Goal: Transaction & Acquisition: Purchase product/service

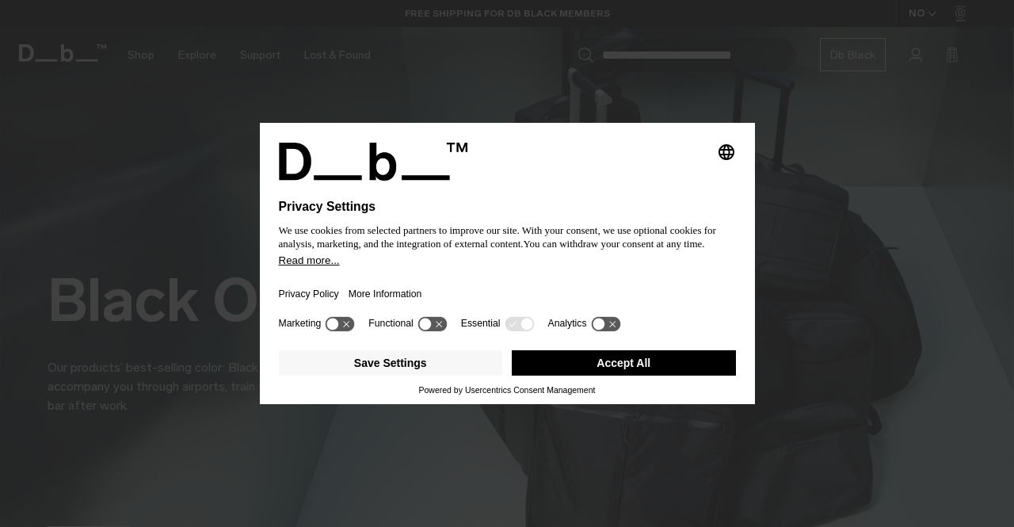
click at [586, 353] on button "Accept All" at bounding box center [624, 362] width 224 height 25
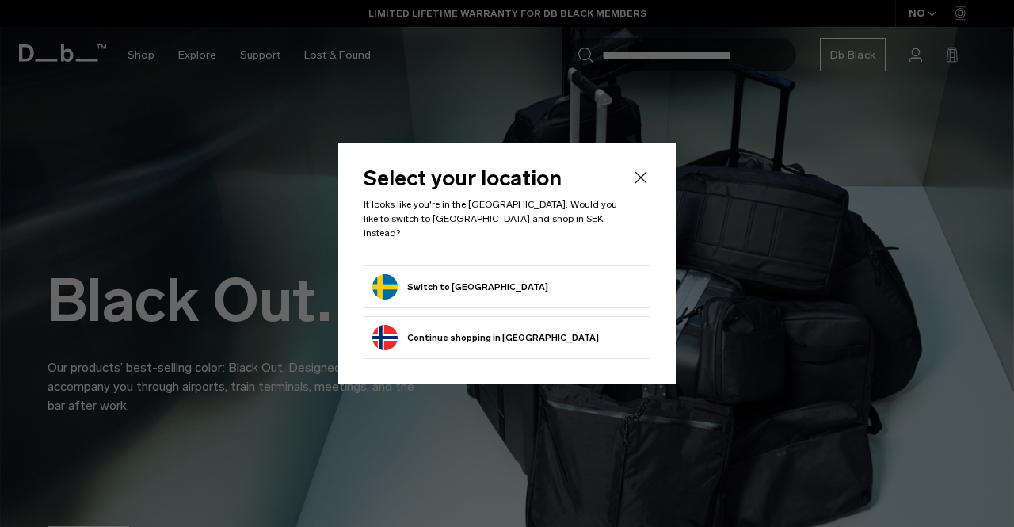
click at [515, 286] on form "Switch to Sweden" at bounding box center [506, 286] width 269 height 25
click at [462, 281] on button "Switch to Sweden" at bounding box center [460, 286] width 176 height 25
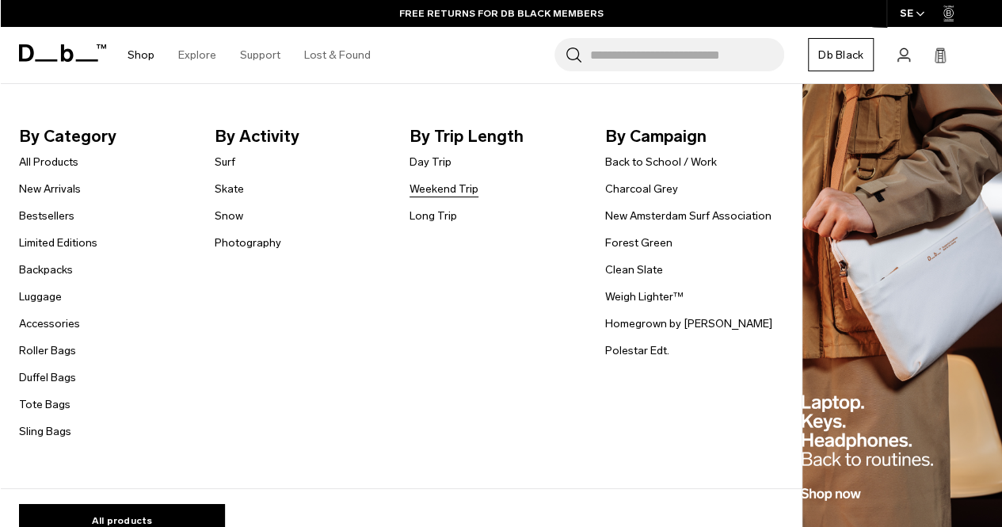
click at [438, 191] on link "Weekend Trip" at bounding box center [444, 189] width 69 height 17
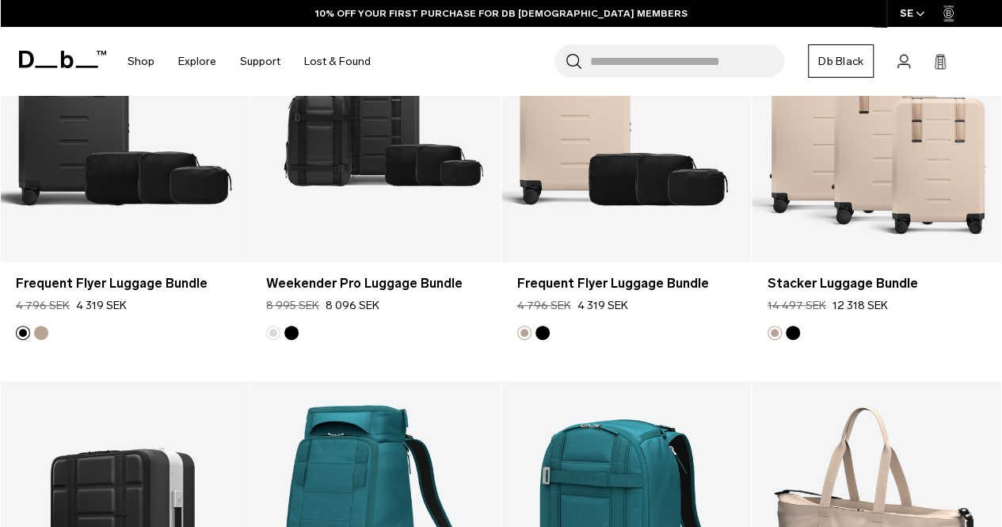
scroll to position [3291, 0]
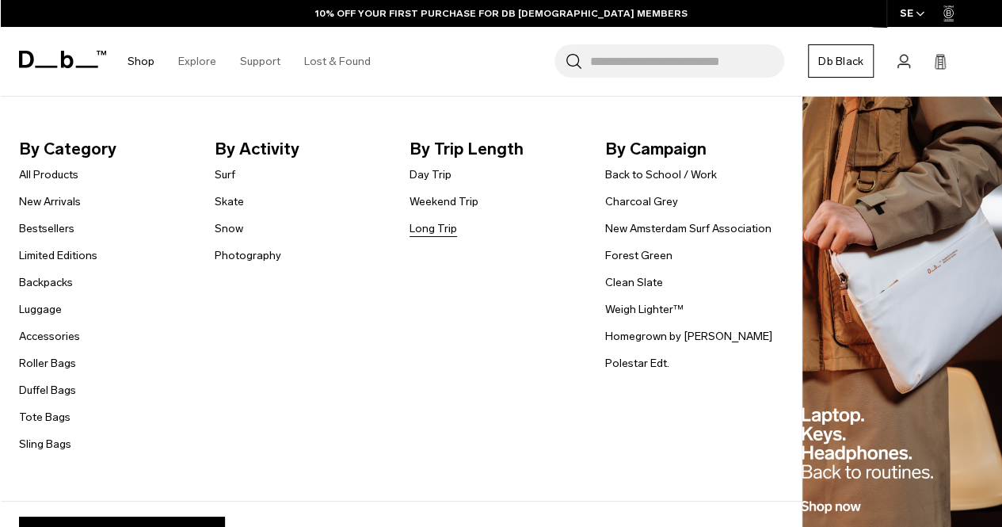
click at [431, 235] on link "Long Trip" at bounding box center [434, 228] width 48 height 17
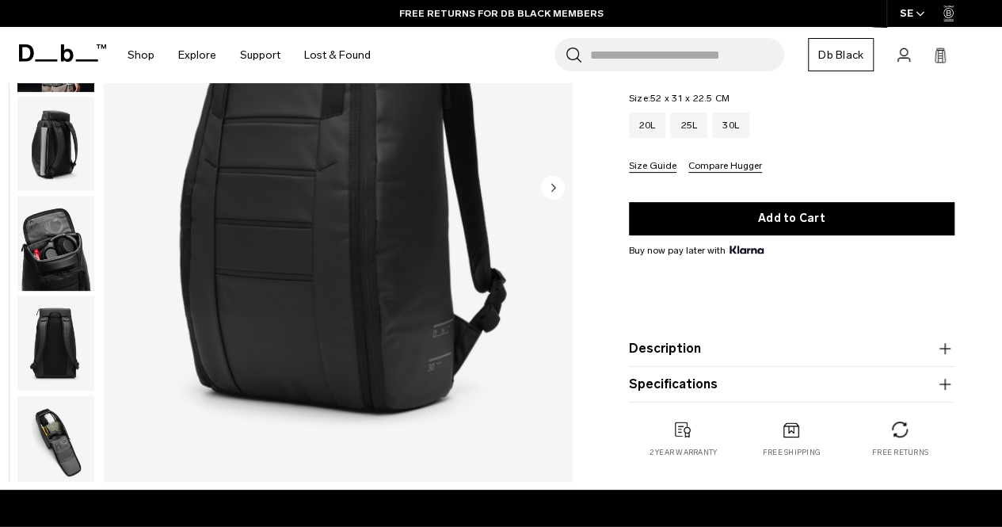
scroll to position [303, 0]
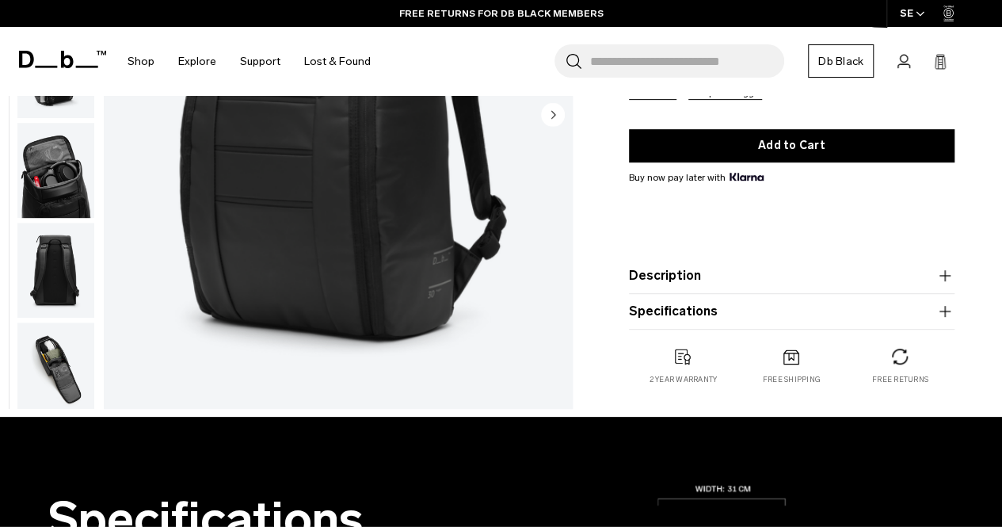
click at [30, 375] on img "button" at bounding box center [55, 369] width 77 height 95
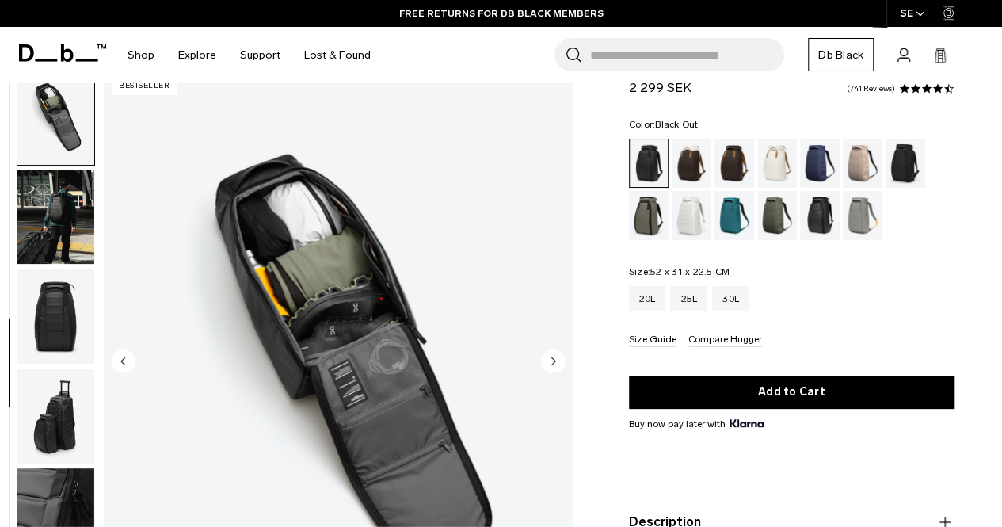
scroll to position [0, 0]
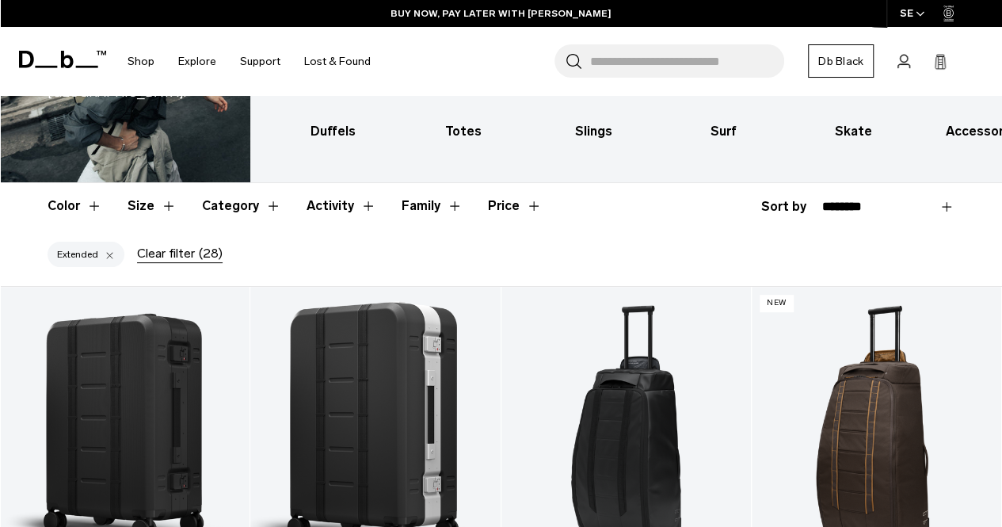
scroll to position [157, 0]
click at [243, 182] on button "Category" at bounding box center [241, 205] width 79 height 46
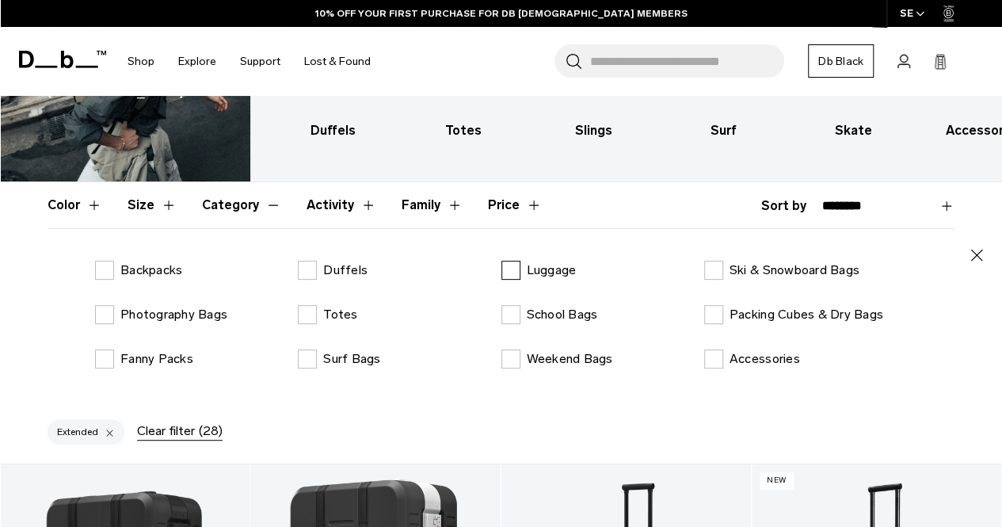
click at [515, 261] on label "Luggage" at bounding box center [538, 270] width 75 height 19
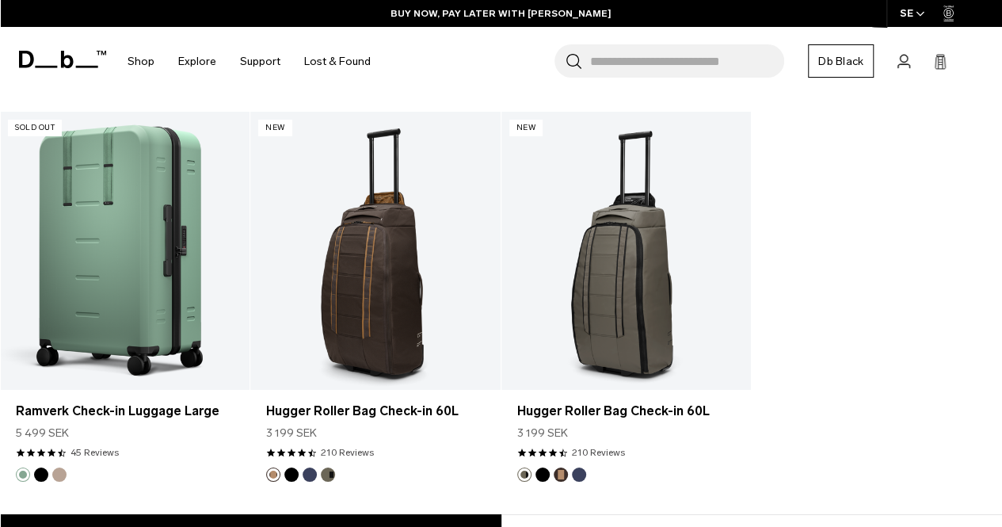
scroll to position [2576, 0]
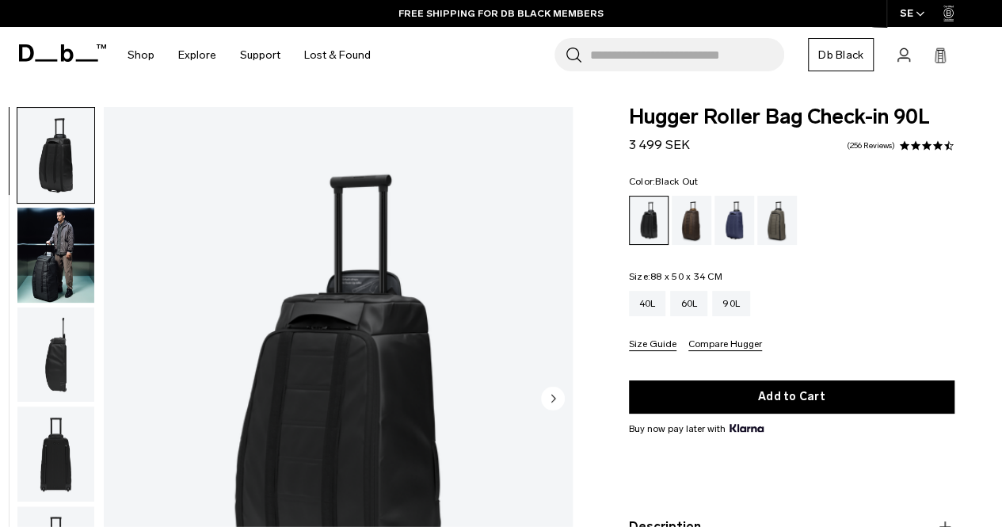
click at [48, 243] on img "button" at bounding box center [55, 255] width 77 height 95
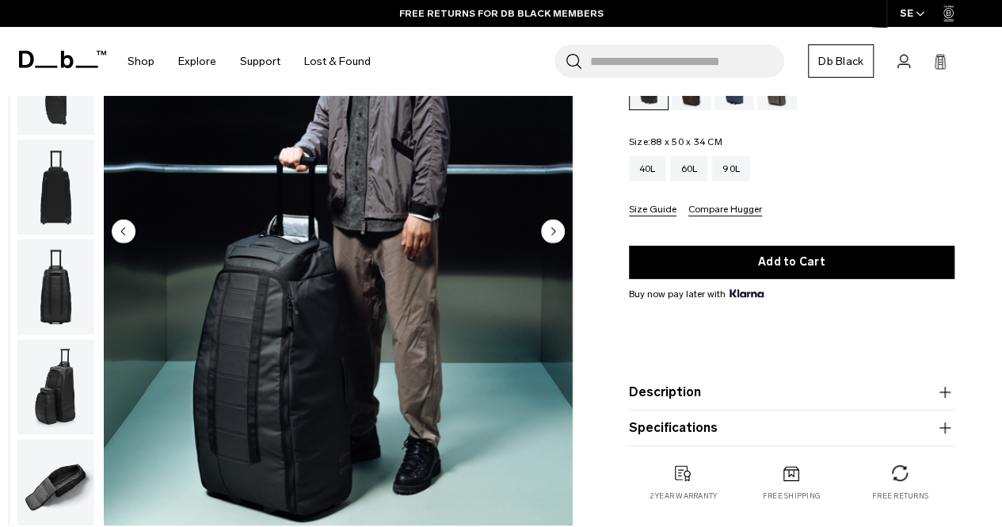
scroll to position [172, 0]
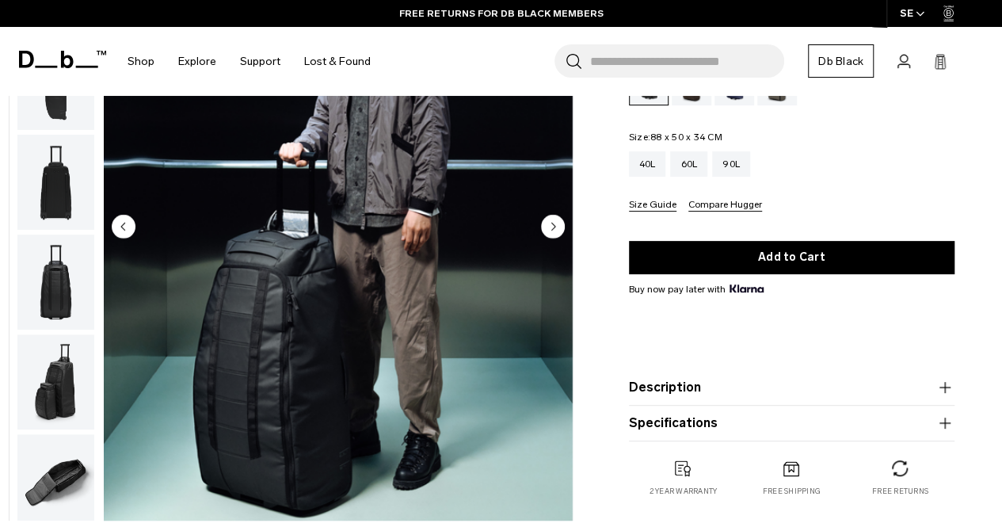
click at [62, 499] on img "button" at bounding box center [55, 481] width 77 height 95
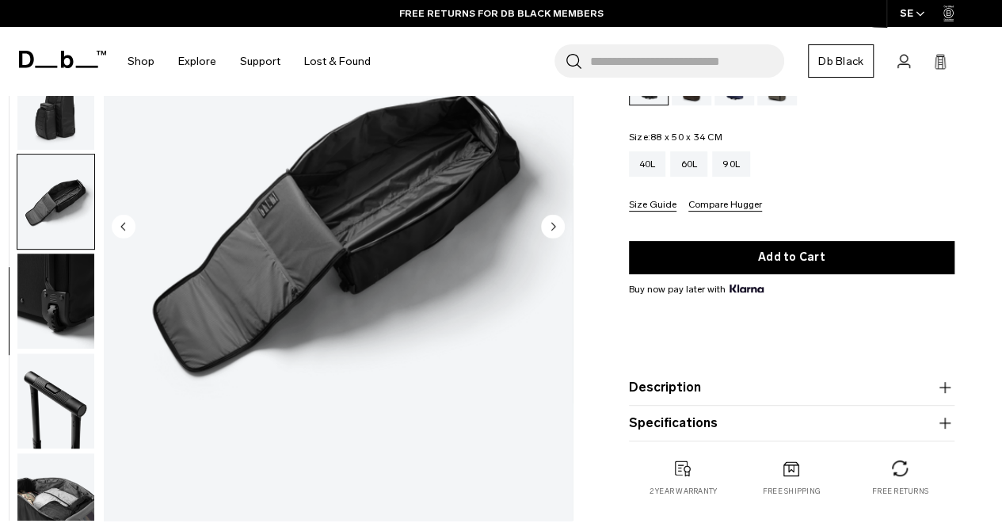
scroll to position [409, 0]
